Goal: Transaction & Acquisition: Purchase product/service

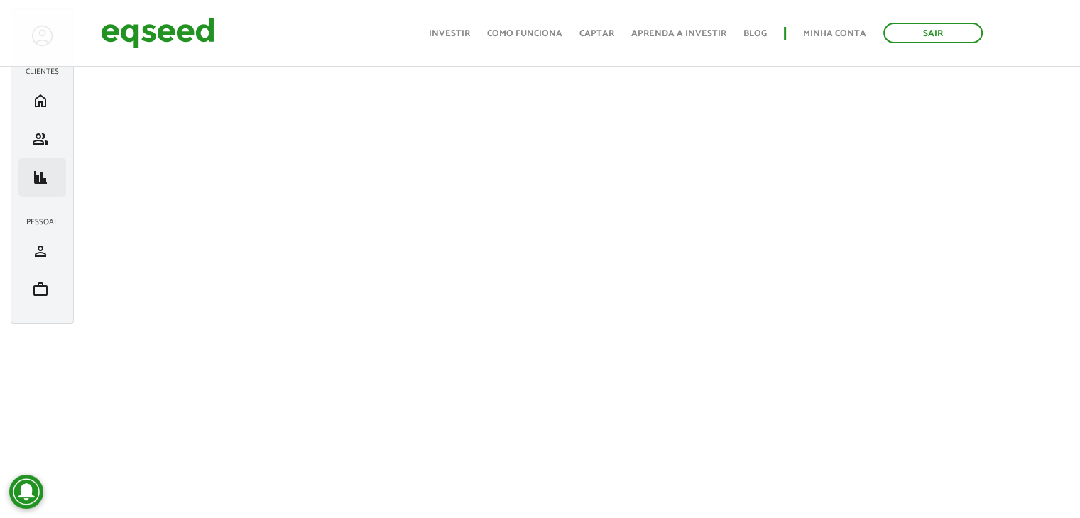
scroll to position [71, 0]
click at [45, 110] on li "home Início" at bounding box center [42, 100] width 48 height 38
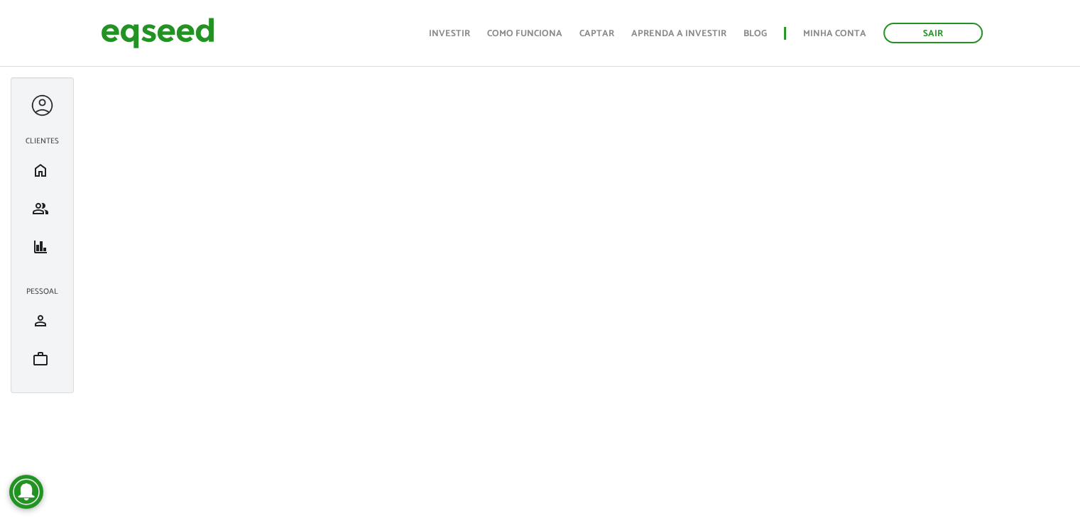
scroll to position [0, 0]
click at [43, 165] on span "home" at bounding box center [40, 171] width 17 height 17
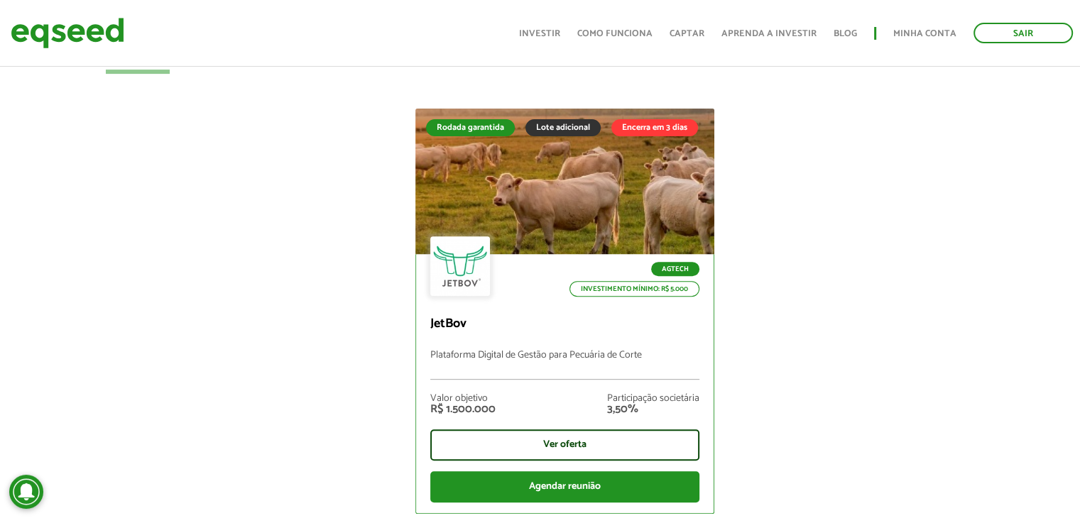
scroll to position [497, 0]
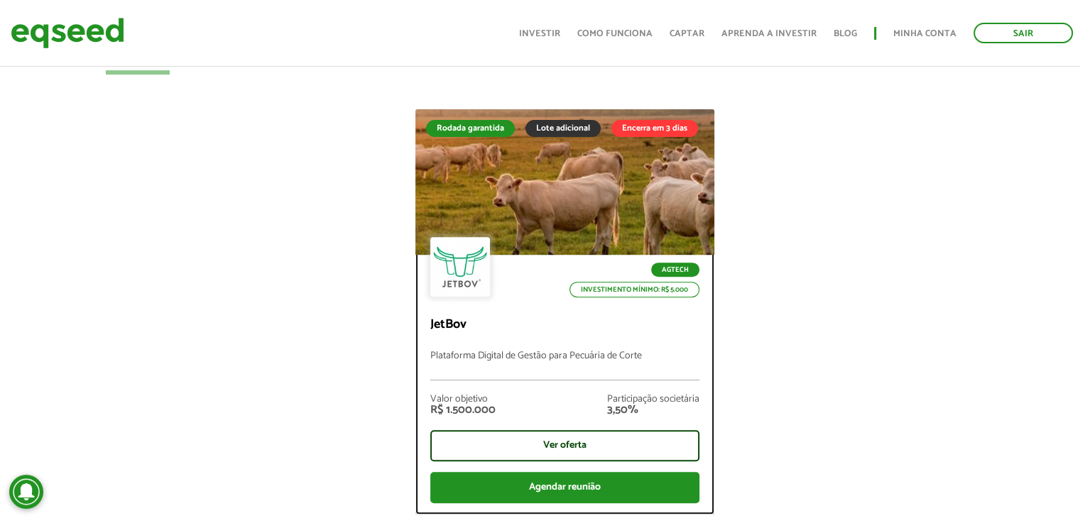
click at [536, 205] on div at bounding box center [564, 182] width 359 height 175
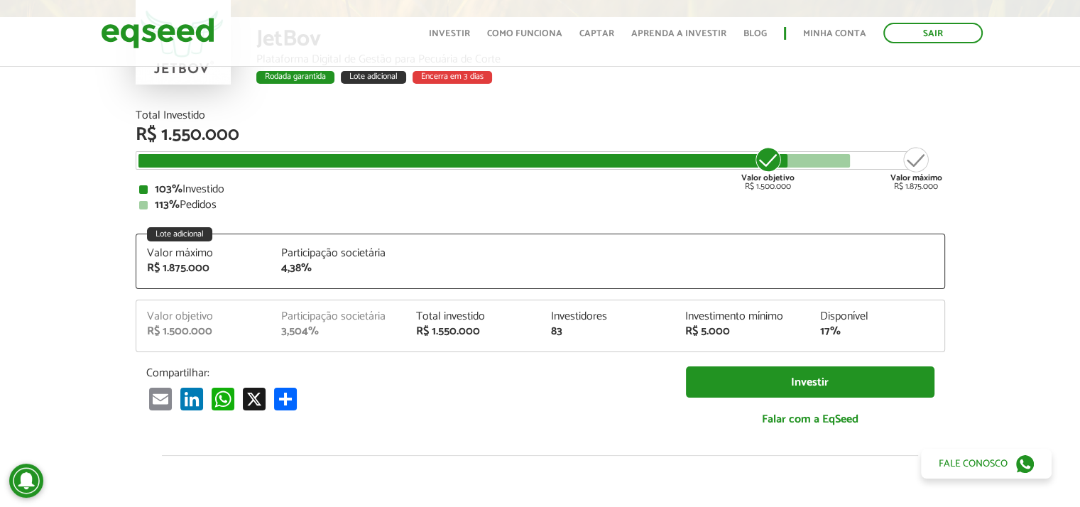
scroll to position [142, 0]
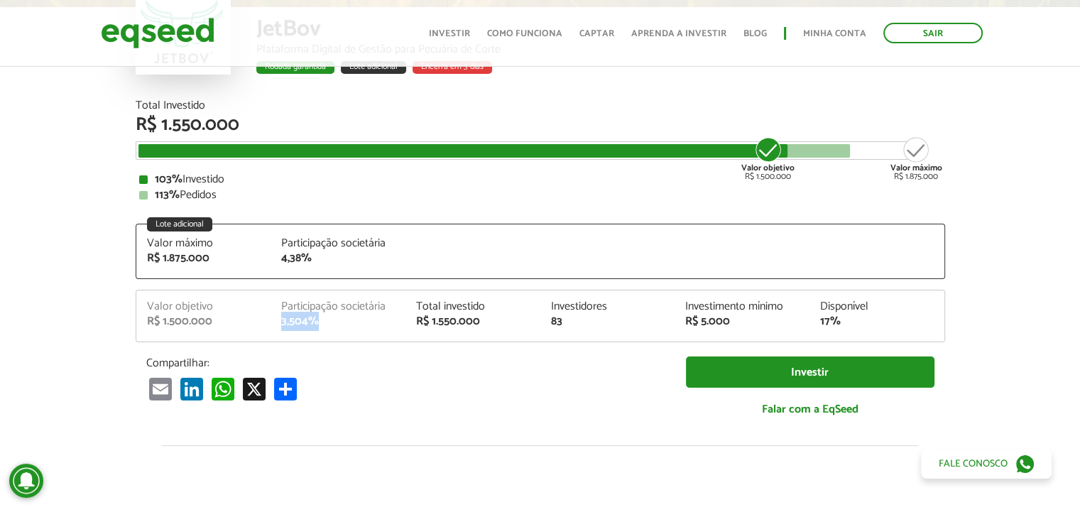
drag, startPoint x: 280, startPoint y: 320, endPoint x: 321, endPoint y: 325, distance: 41.5
click at [321, 325] on div "Participação societária 3,504%" at bounding box center [338, 314] width 135 height 26
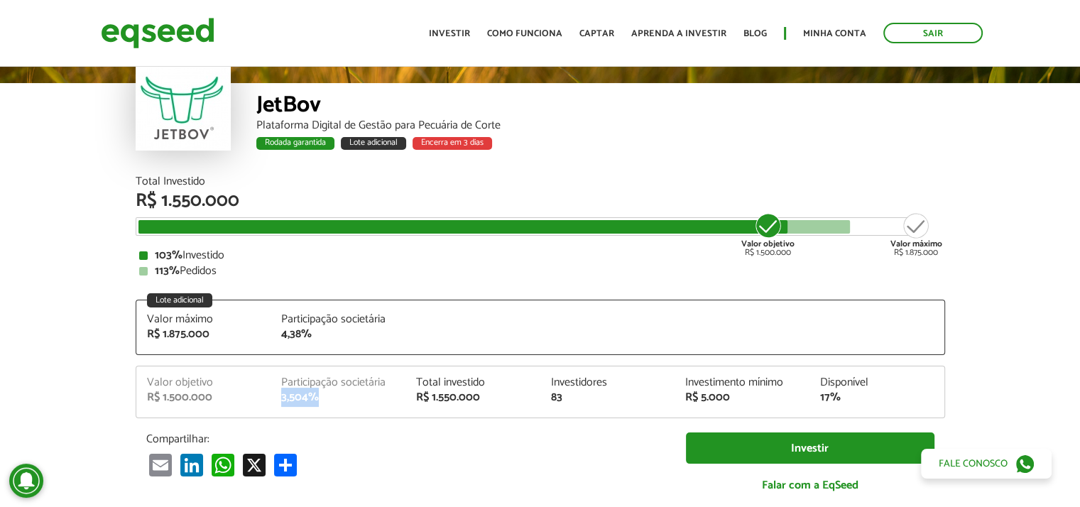
scroll to position [0, 0]
